Goal: Find specific page/section: Find specific page/section

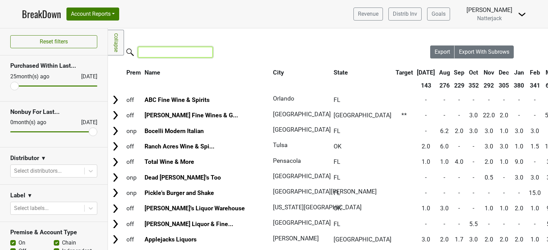
click at [167, 53] on input "search" at bounding box center [175, 52] width 75 height 11
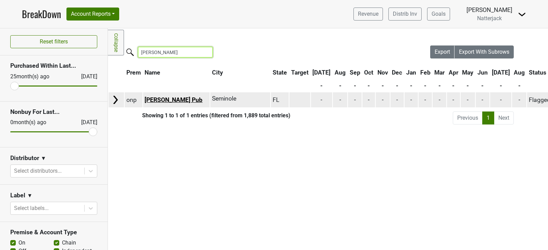
type input "[PERSON_NAME]"
click at [181, 99] on link "[PERSON_NAME] Pub" at bounding box center [174, 100] width 58 height 7
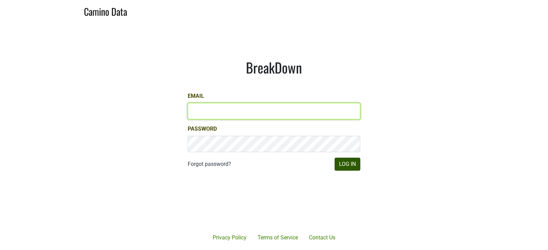
type input "aar@natterjack.com"
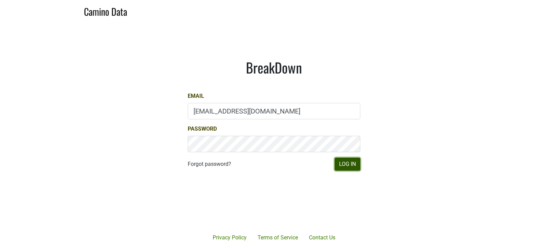
click at [344, 164] on button "Log In" at bounding box center [348, 164] width 26 height 13
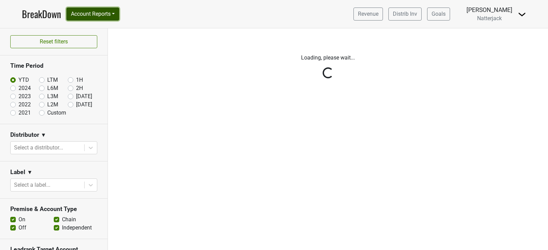
click at [119, 16] on button "Account Reports" at bounding box center [92, 14] width 53 height 13
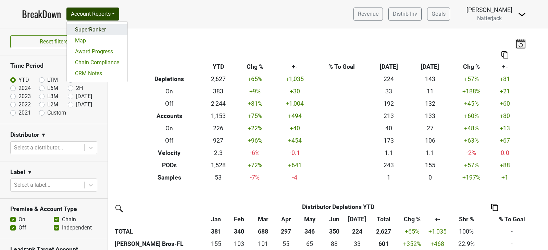
click at [112, 29] on link "SuperRanker" at bounding box center [97, 29] width 61 height 11
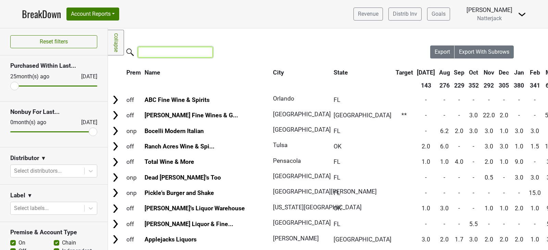
click at [172, 54] on input "search" at bounding box center [175, 52] width 75 height 11
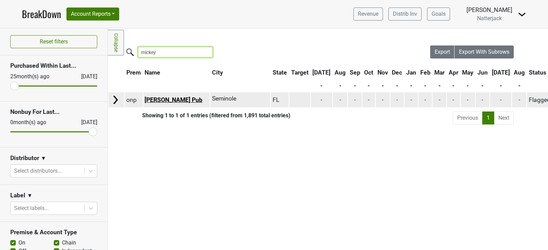
type input "mickey"
click at [186, 100] on link "[PERSON_NAME] Pub" at bounding box center [174, 100] width 58 height 7
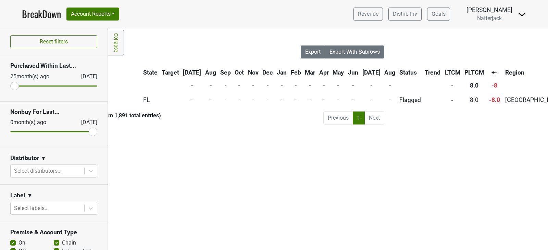
scroll to position [0, 131]
click at [337, 121] on li "Previous" at bounding box center [337, 118] width 30 height 13
click at [380, 116] on li "Next" at bounding box center [374, 118] width 20 height 13
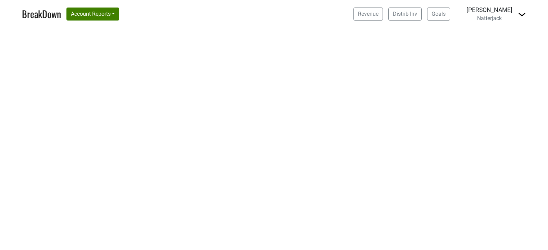
select select "FL"
